Goal: Communication & Community: Answer question/provide support

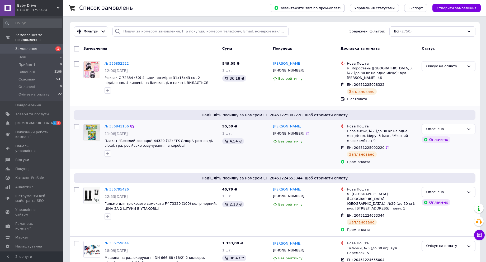
click at [115, 124] on link "№ 356841156" at bounding box center [116, 126] width 24 height 4
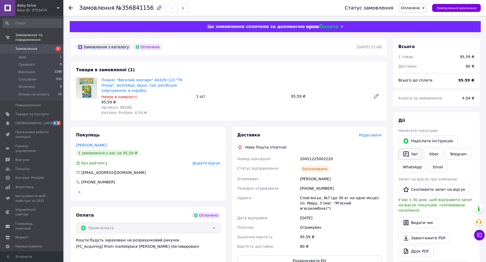
click at [411, 155] on button "Чат" at bounding box center [410, 154] width 24 height 11
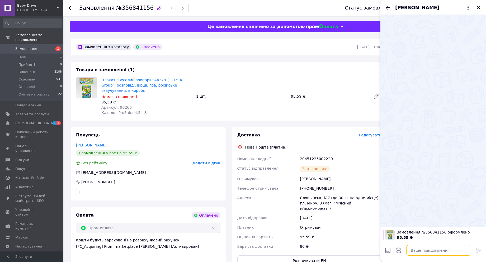
paste textarea "Доброго дня. Ваше замовлення буде відправлено [DATE]-[DATE]. Дякуємо за замовле…"
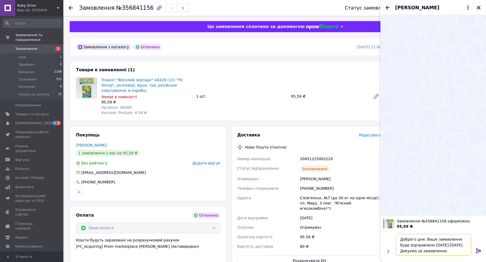
type textarea "Доброго дня. Ваше замовлення буде відправлено [DATE]-[DATE]. Дякуємо за замовле…"
click at [479, 251] on icon at bounding box center [478, 251] width 6 height 6
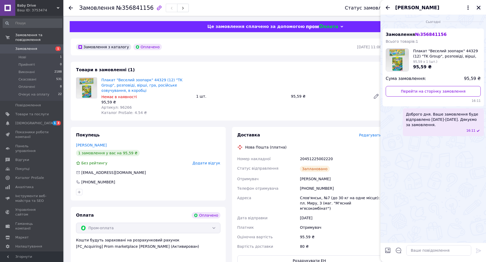
click at [480, 8] on icon "Закрити" at bounding box center [478, 7] width 5 height 5
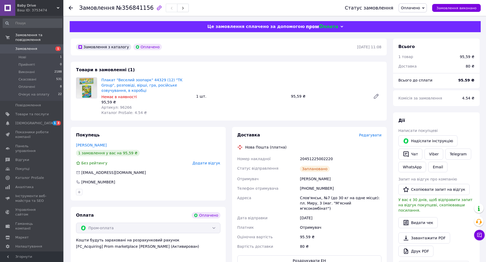
click at [25, 46] on span "Замовлення" at bounding box center [26, 48] width 22 height 5
